Goal: Transaction & Acquisition: Purchase product/service

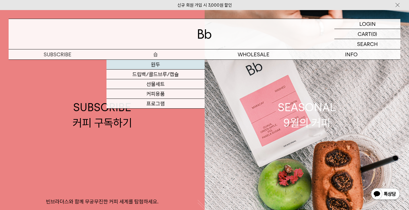
click at [158, 62] on link "원두" at bounding box center [155, 65] width 98 height 10
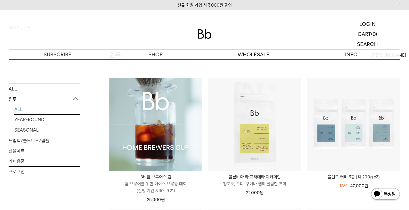
scroll to position [38, 0]
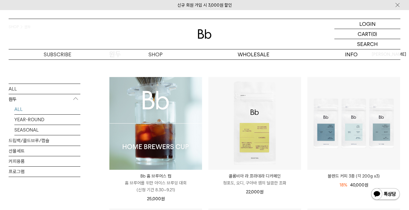
click at [145, 122] on img at bounding box center [155, 123] width 93 height 93
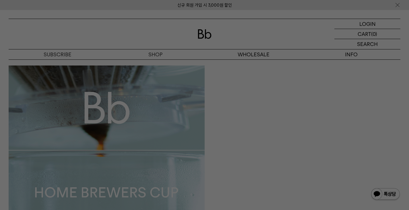
scroll to position [334, 0]
